Goal: Complete application form

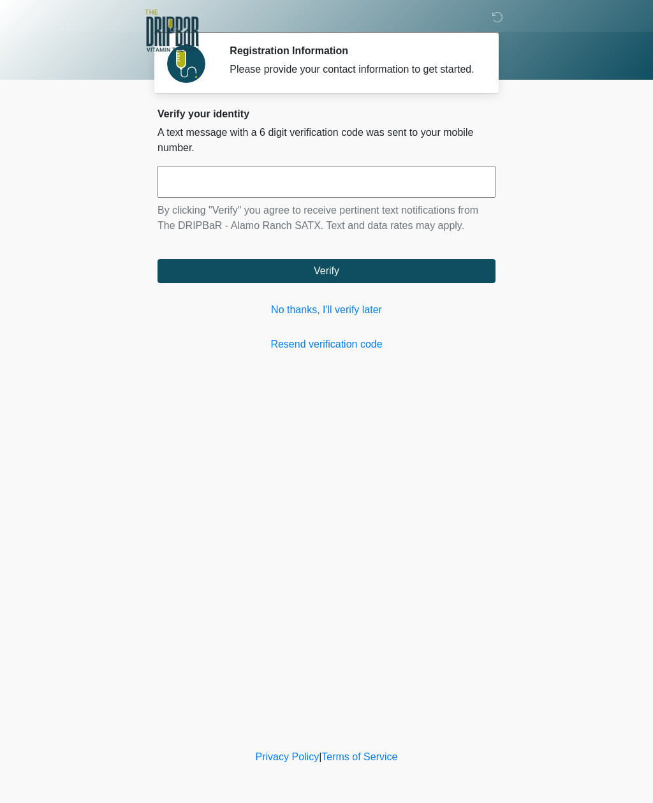
click at [254, 198] on input "text" at bounding box center [327, 182] width 338 height 32
type input "******"
click at [322, 283] on button "Verify" at bounding box center [327, 271] width 338 height 24
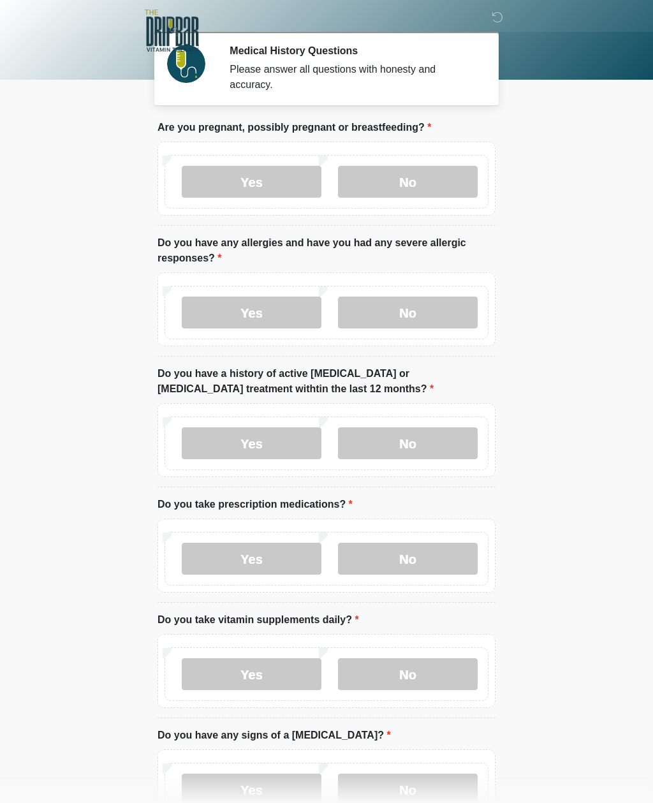
click at [415, 186] on label "No" at bounding box center [408, 182] width 140 height 32
click at [442, 313] on label "No" at bounding box center [408, 313] width 140 height 32
click at [446, 446] on label "No" at bounding box center [408, 443] width 140 height 32
click at [445, 560] on label "No" at bounding box center [408, 559] width 140 height 32
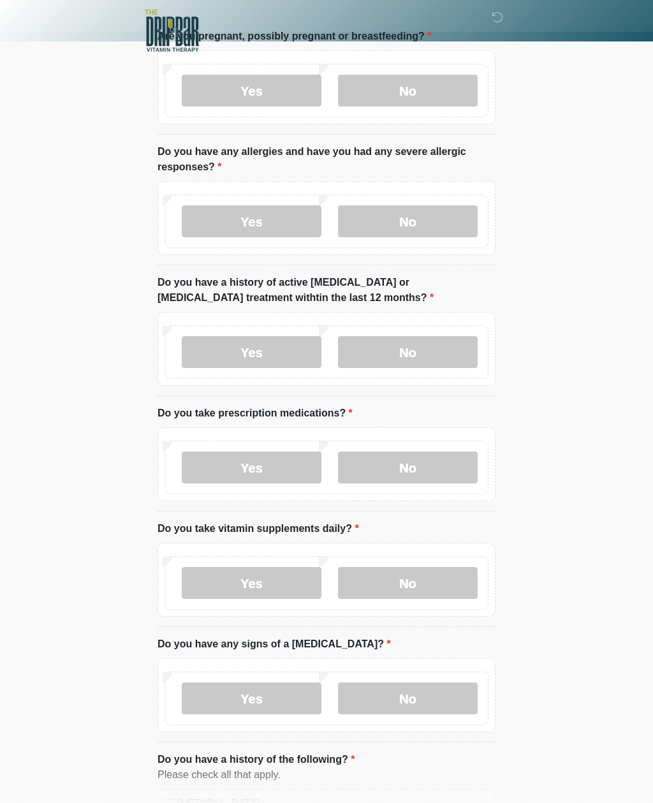
scroll to position [101, 0]
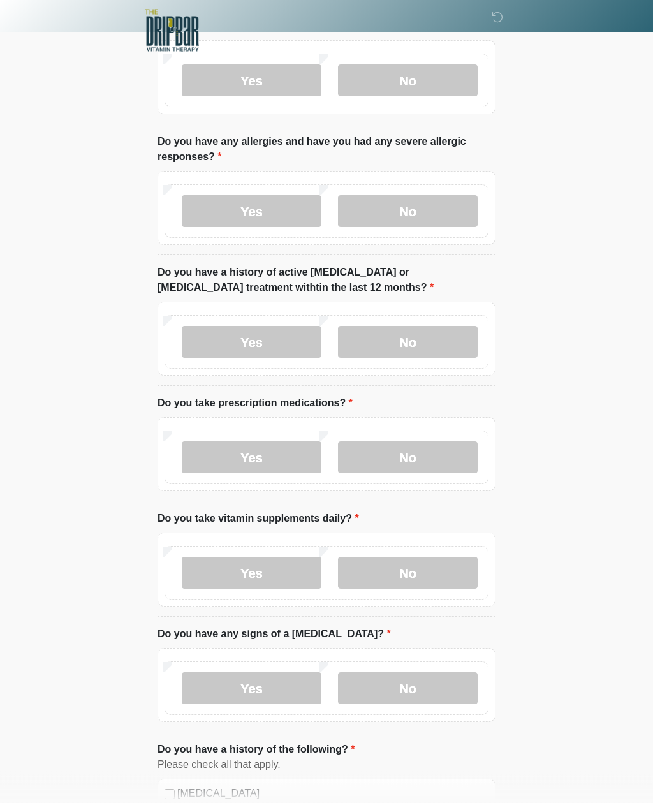
click at [440, 574] on label "No" at bounding box center [408, 574] width 140 height 32
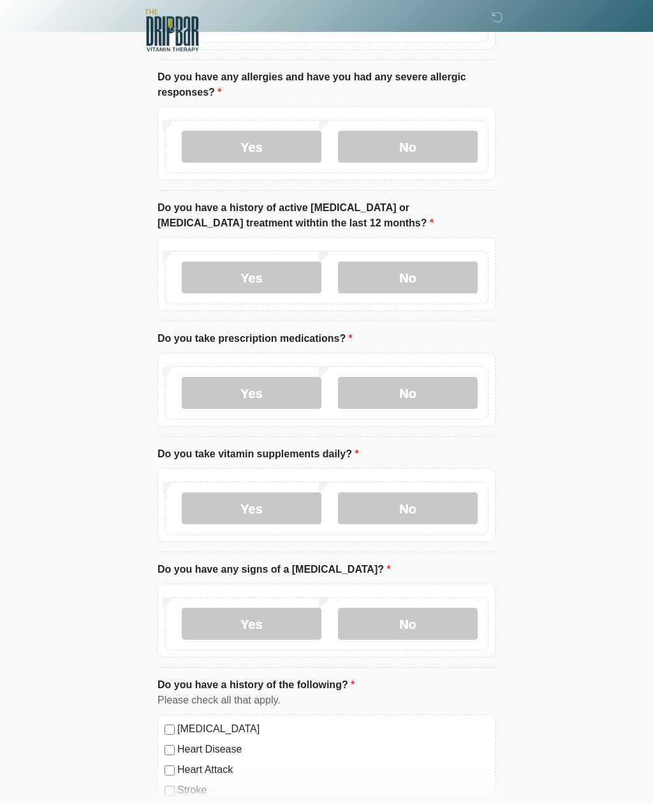
scroll to position [166, 0]
click at [434, 628] on label "No" at bounding box center [408, 624] width 140 height 32
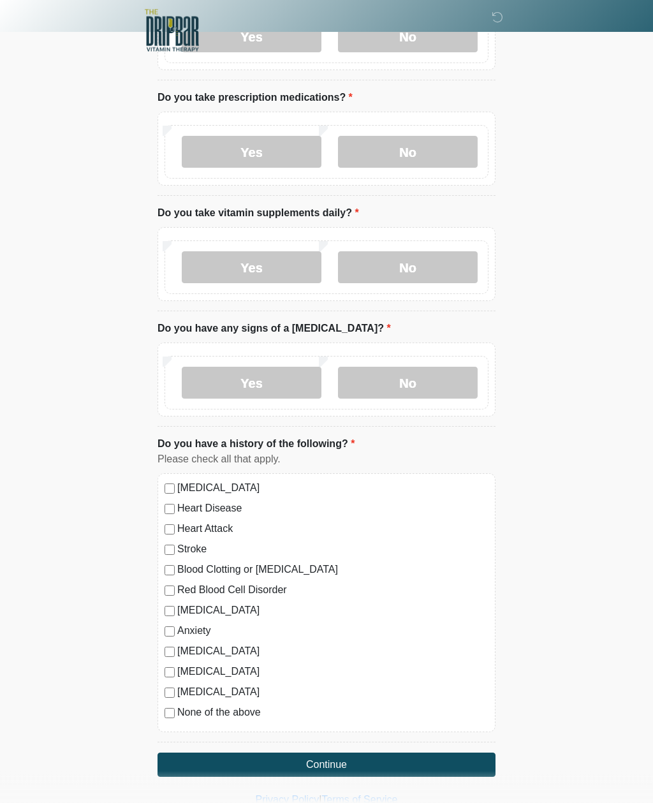
scroll to position [407, 0]
click at [378, 769] on button "Continue" at bounding box center [327, 765] width 338 height 24
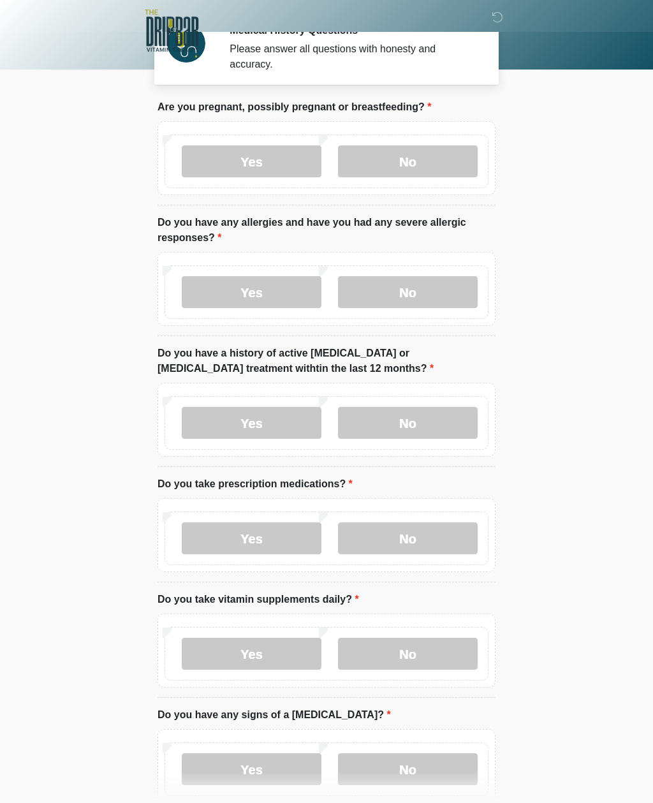
scroll to position [0, 0]
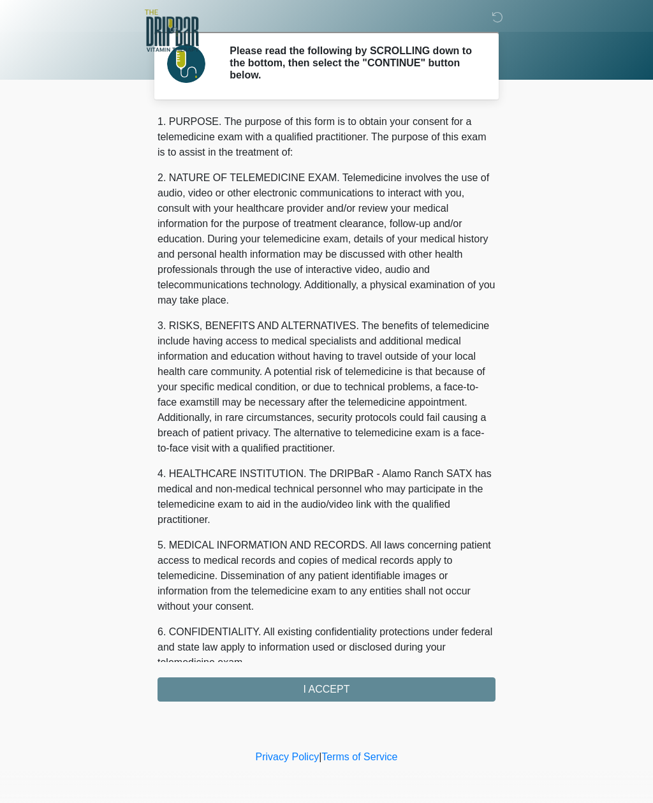
click at [378, 698] on div "1. PURPOSE. The purpose of this form is to obtain your consent for a telemedici…" at bounding box center [327, 408] width 338 height 588
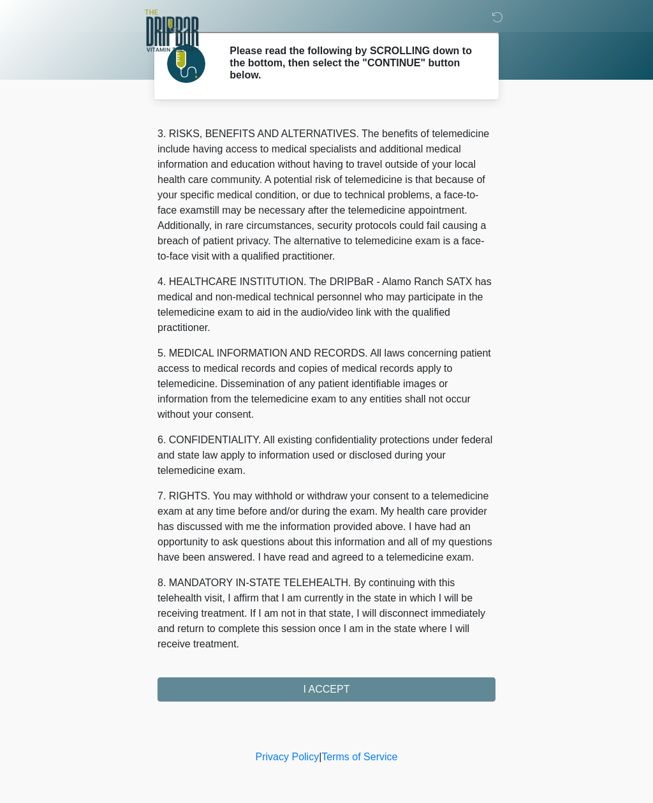
click at [323, 699] on button "I ACCEPT" at bounding box center [327, 690] width 338 height 24
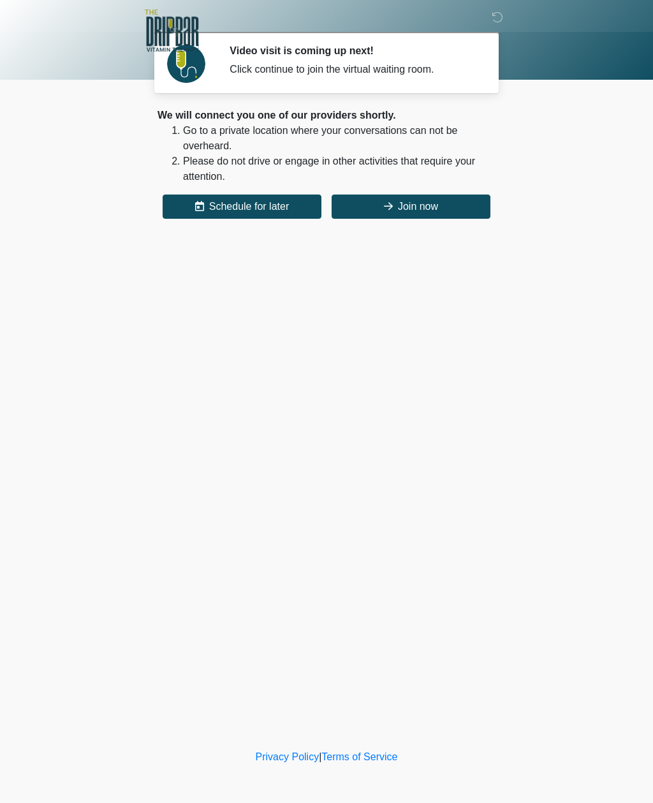
click at [419, 207] on button "Join now" at bounding box center [411, 207] width 159 height 24
